Goal: Navigation & Orientation: Find specific page/section

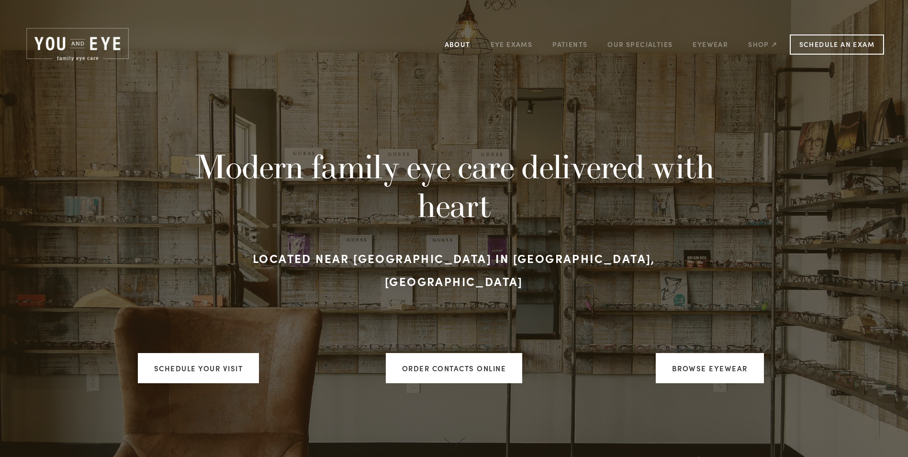
click at [457, 43] on link "About" at bounding box center [458, 44] width 26 height 15
click at [460, 45] on link "About" at bounding box center [458, 44] width 26 height 15
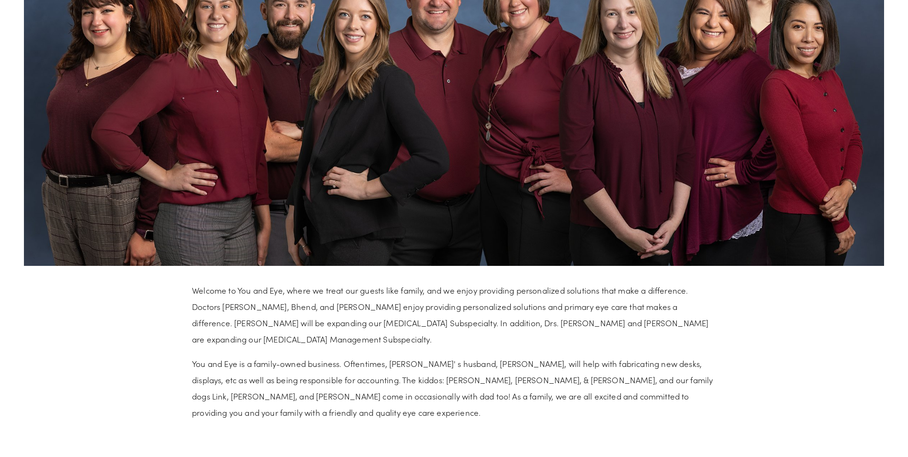
scroll to position [479, 0]
